Goal: Find specific page/section

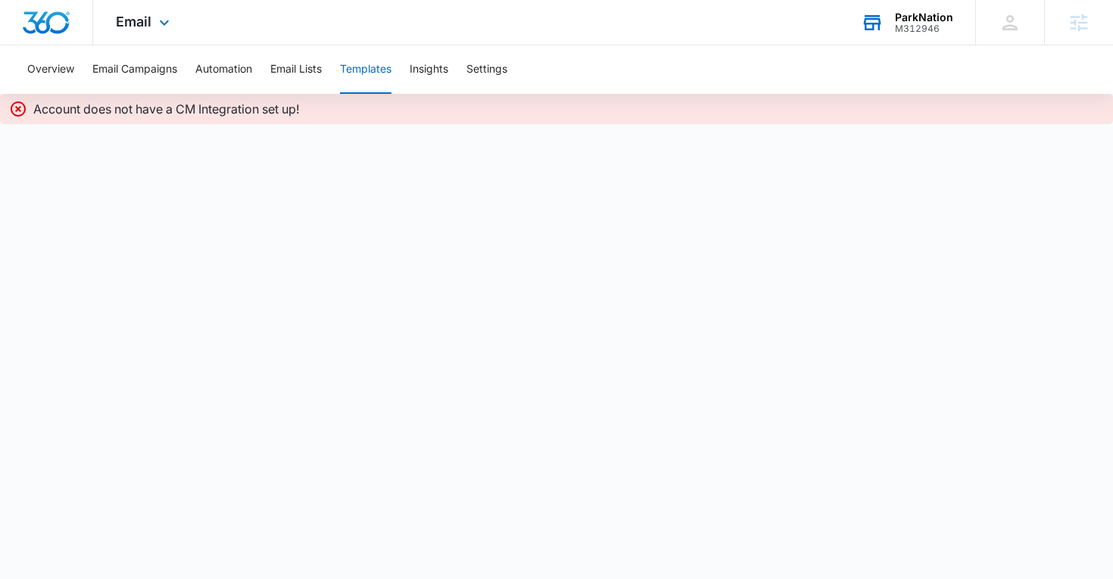
click at [912, 23] on div "M312946" at bounding box center [924, 28] width 58 height 11
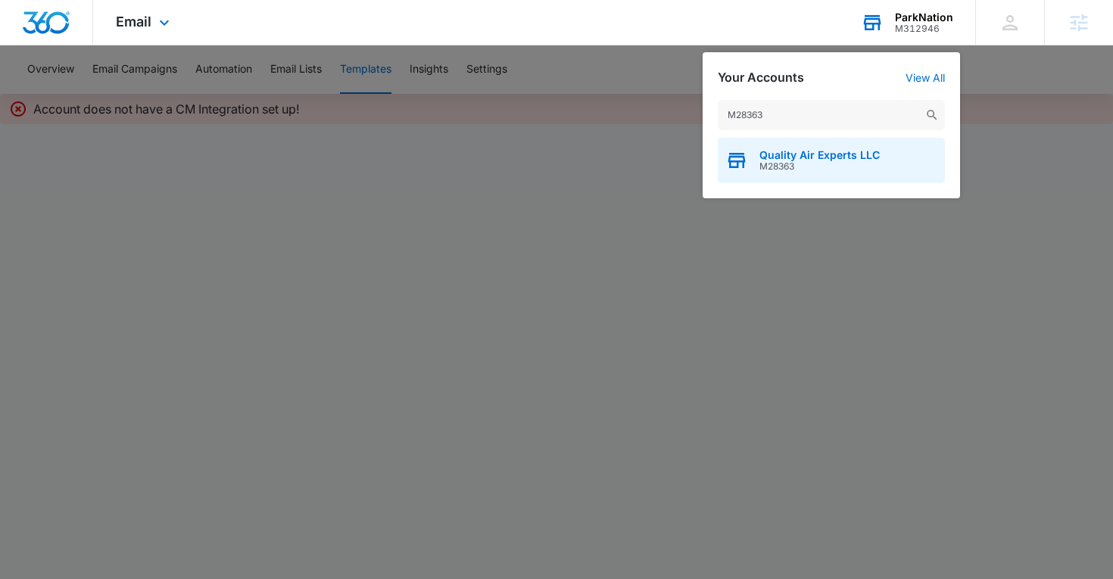
type input "M28363"
click at [748, 169] on div "Quality Air Experts LLC M28363" at bounding box center [831, 160] width 227 height 45
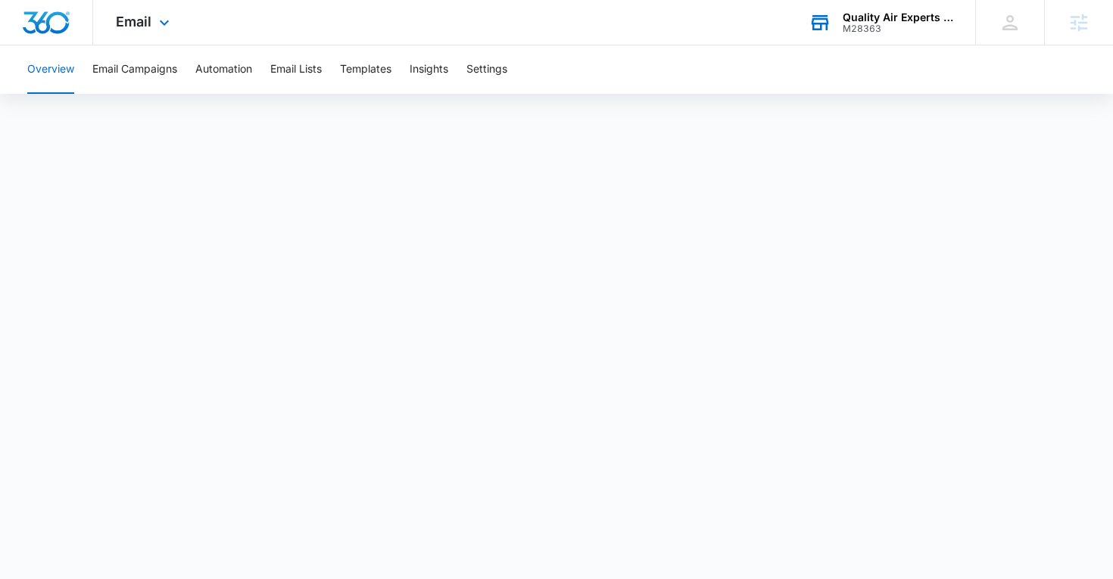
click at [141, 38] on div "Email Apps Reputation Websites Forms CRM Email Social Shop Content Ads Intellig…" at bounding box center [144, 22] width 103 height 45
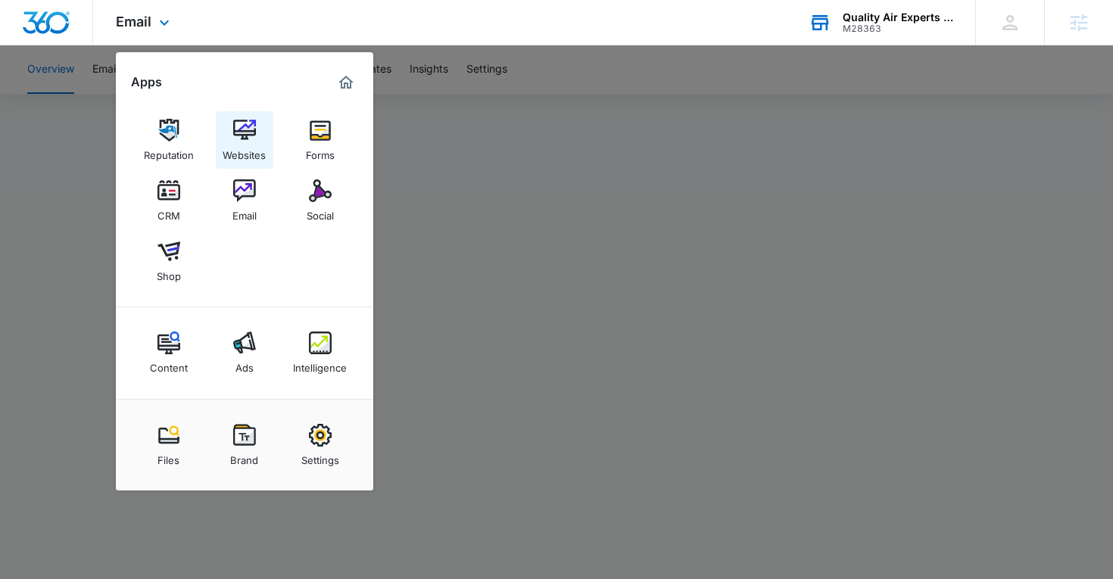
click at [257, 133] on link "Websites" at bounding box center [245, 140] width 58 height 58
